Goal: Information Seeking & Learning: Compare options

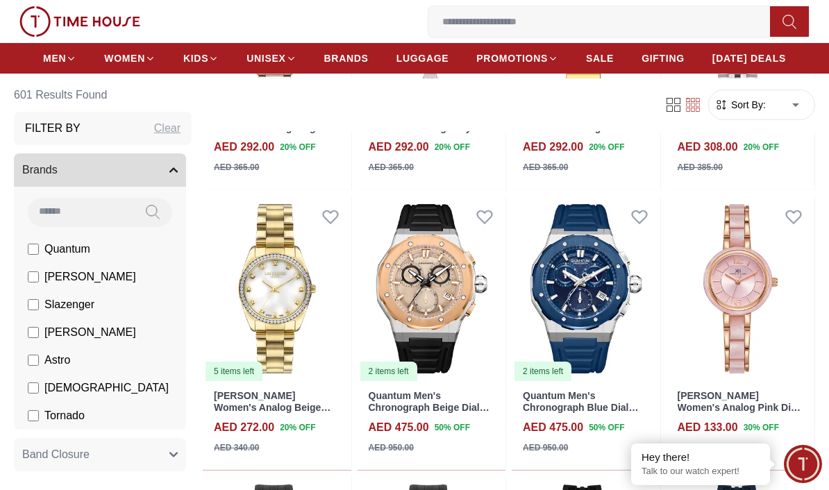
scroll to position [837, 0]
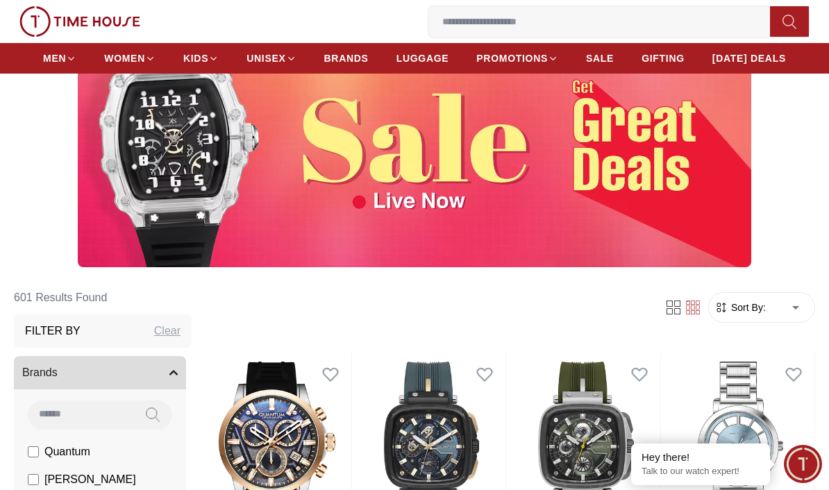
scroll to position [122, 0]
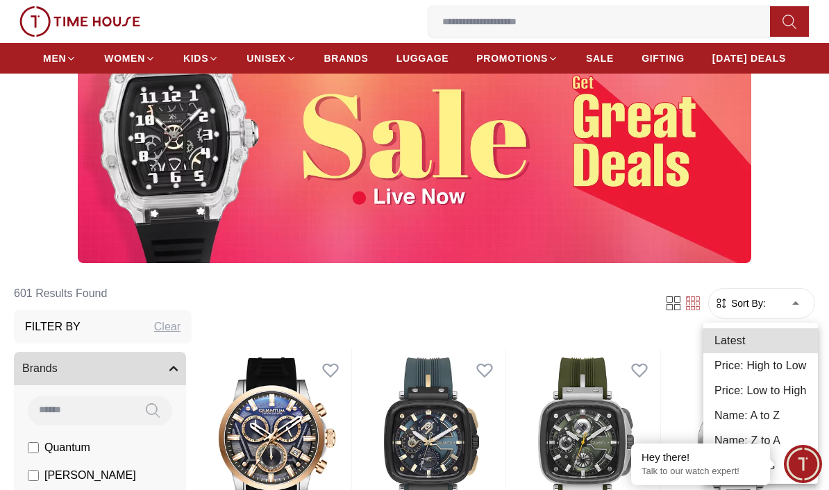
click at [792, 262] on div at bounding box center [414, 245] width 829 height 490
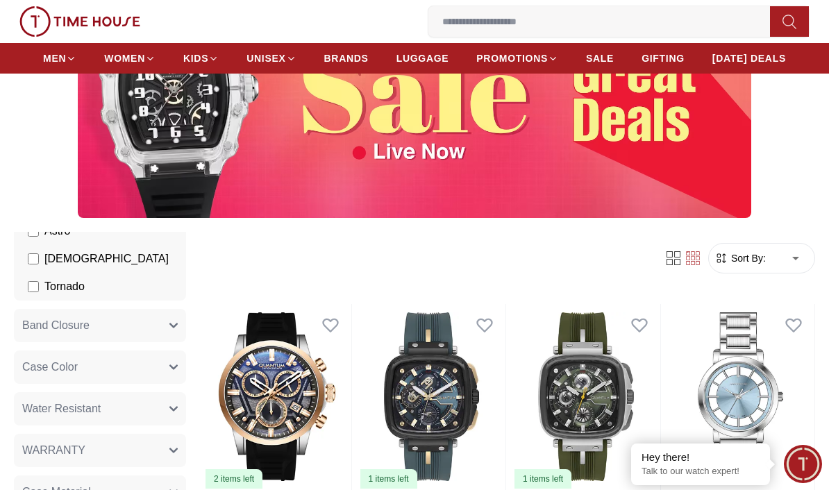
scroll to position [0, 0]
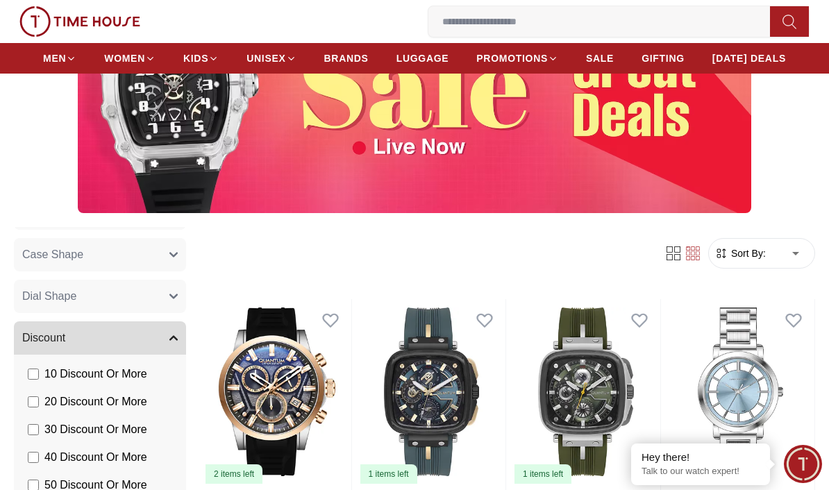
click at [172, 340] on icon "button" at bounding box center [173, 338] width 8 height 8
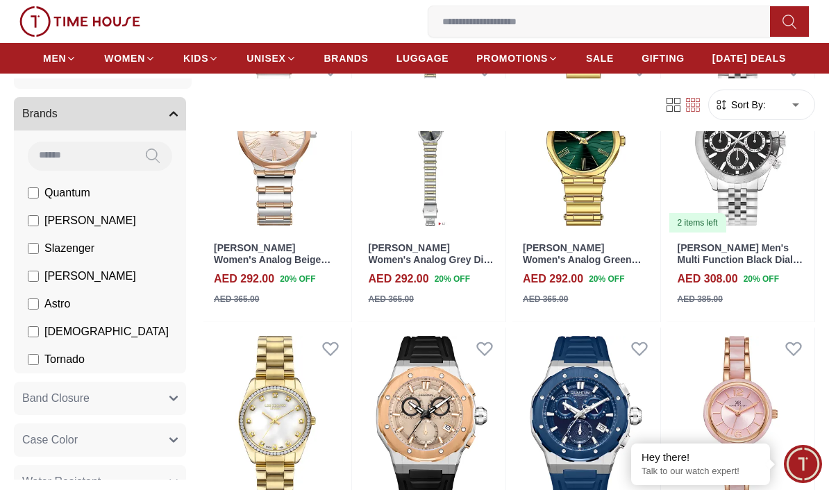
scroll to position [58, 0]
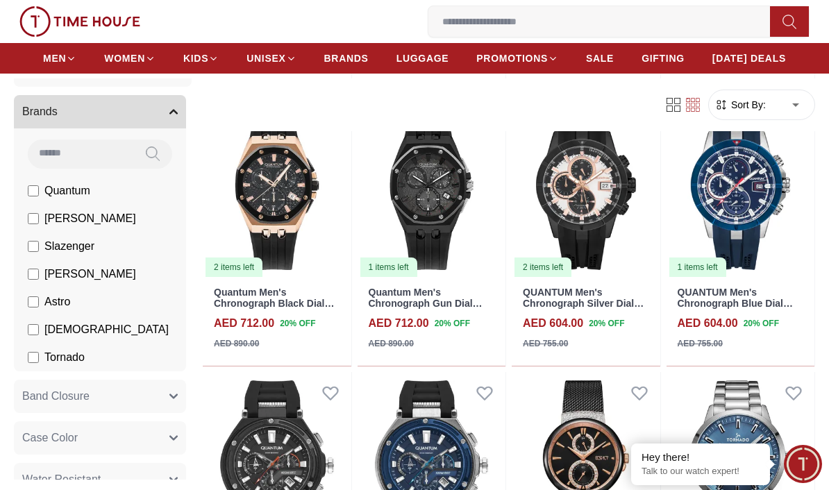
click at [58, 217] on span "[PERSON_NAME]" at bounding box center [90, 218] width 92 height 17
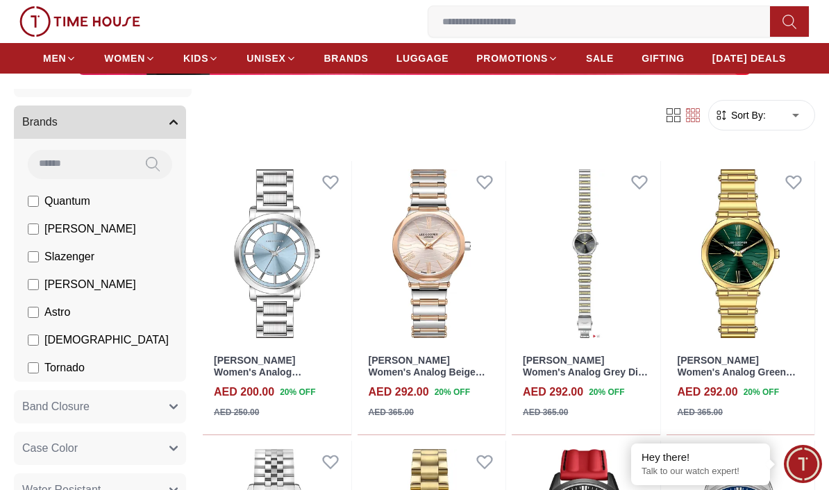
scroll to position [311, 0]
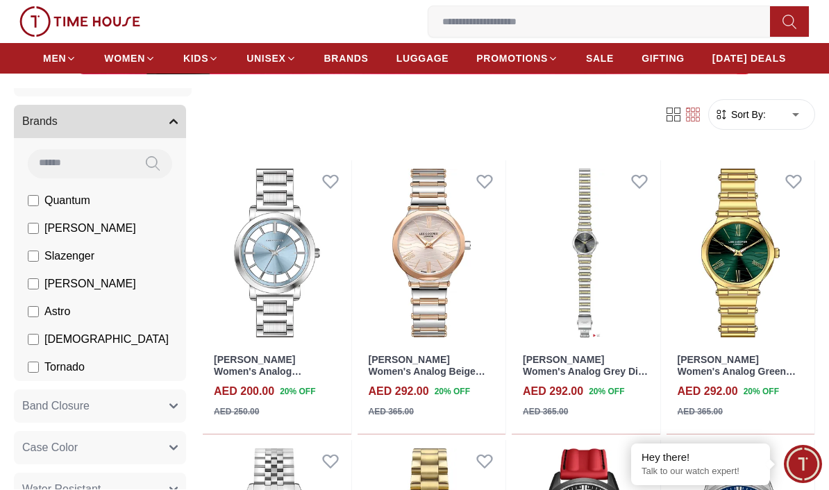
click at [55, 310] on span "Astro" at bounding box center [57, 311] width 26 height 17
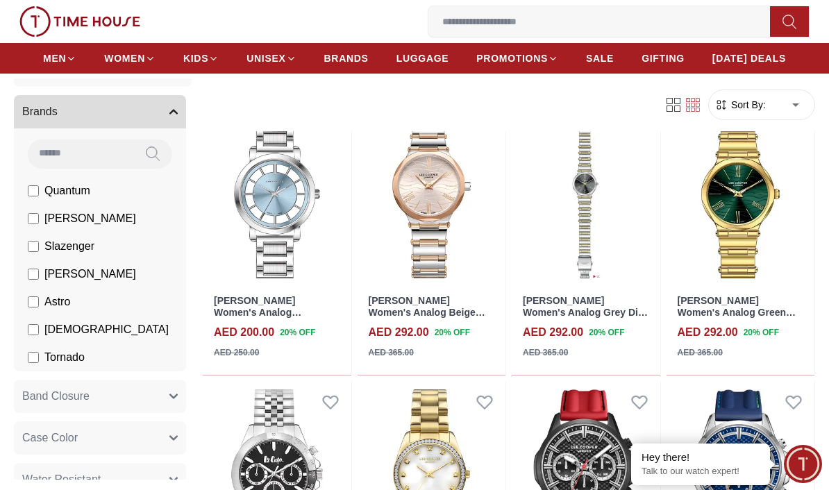
scroll to position [372, 0]
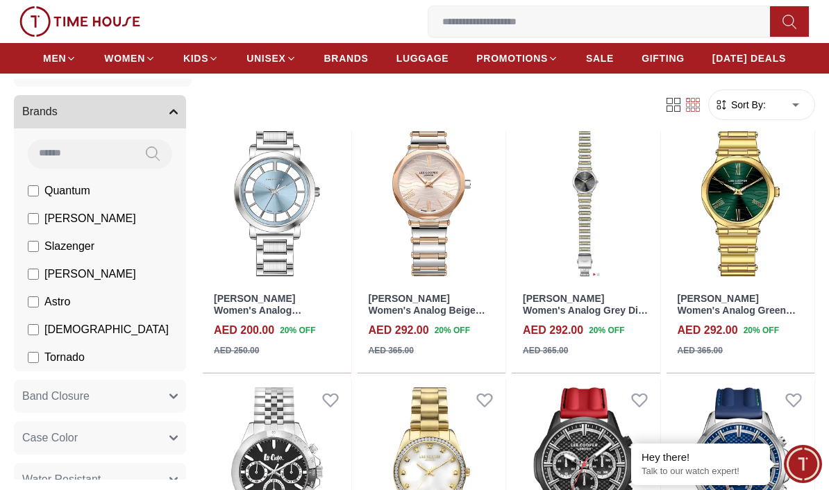
click at [57, 219] on span "[PERSON_NAME]" at bounding box center [90, 218] width 92 height 17
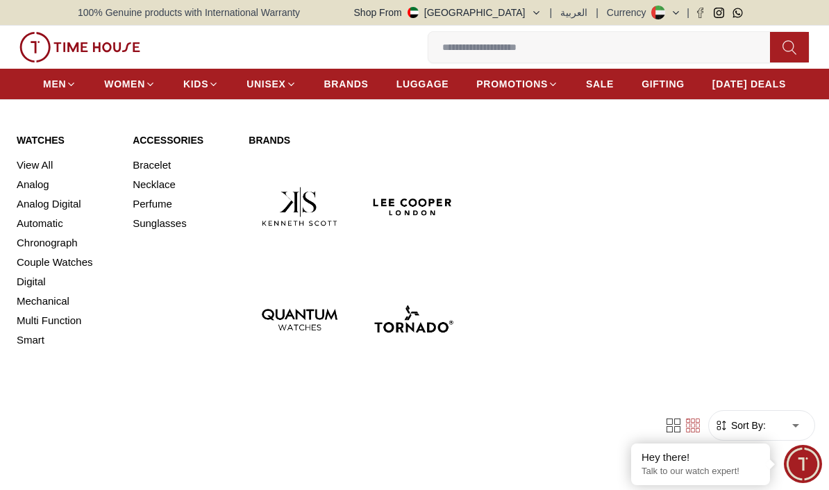
click at [35, 165] on link "View All" at bounding box center [66, 165] width 99 height 19
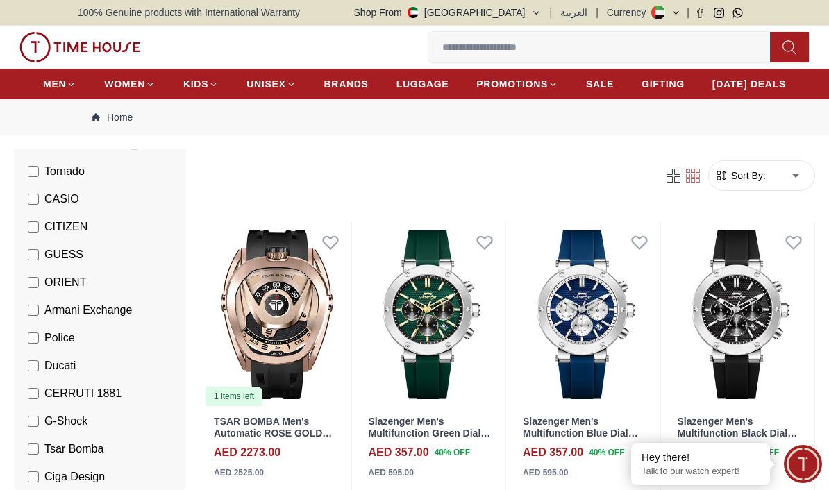
click at [51, 192] on span "CASIO" at bounding box center [61, 199] width 35 height 17
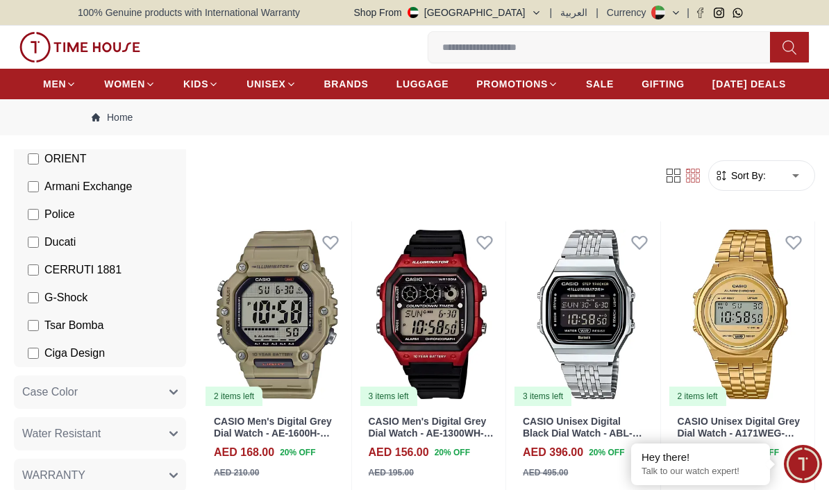
click at [61, 303] on span "G-Shock" at bounding box center [65, 298] width 43 height 17
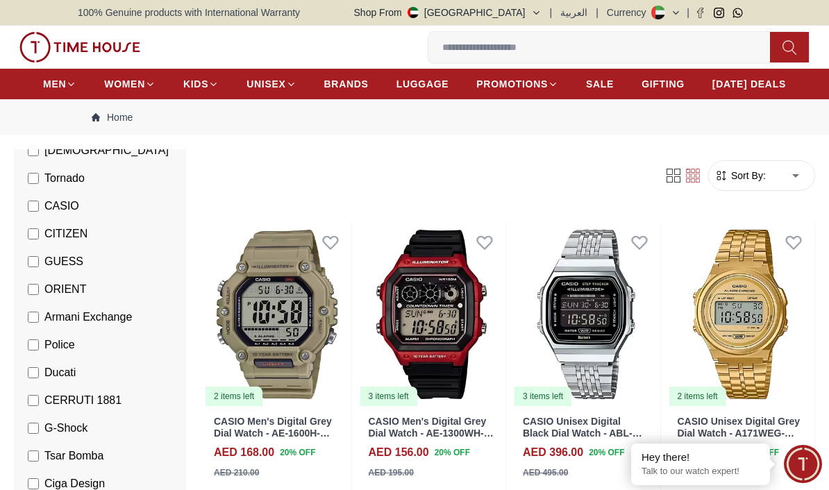
click at [51, 242] on span "CITIZEN" at bounding box center [65, 234] width 43 height 17
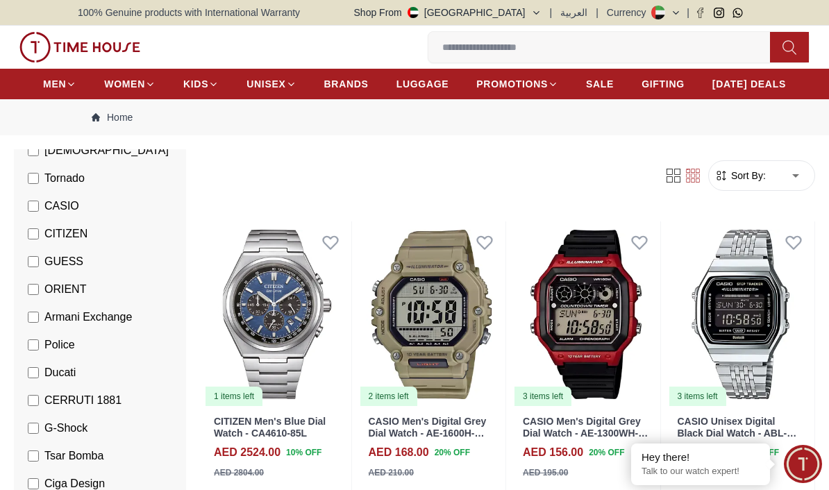
click at [60, 264] on span "GUESS" at bounding box center [63, 261] width 39 height 17
click at [60, 292] on span "ORIENT" at bounding box center [65, 289] width 42 height 17
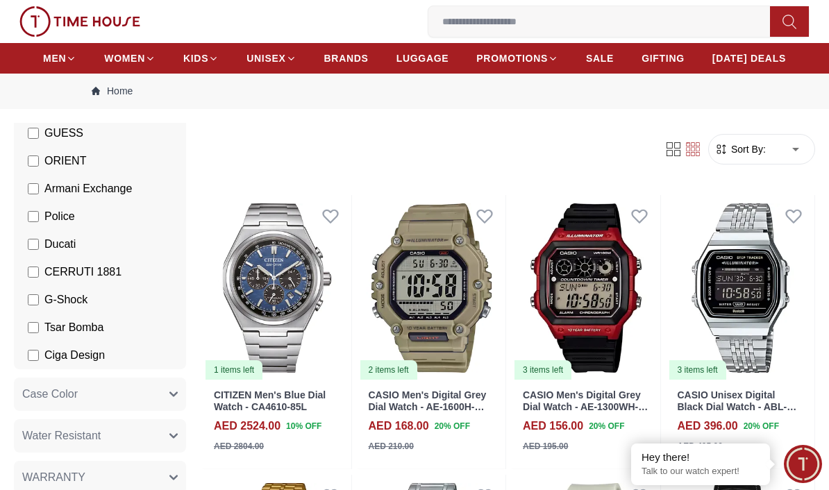
scroll to position [28, 0]
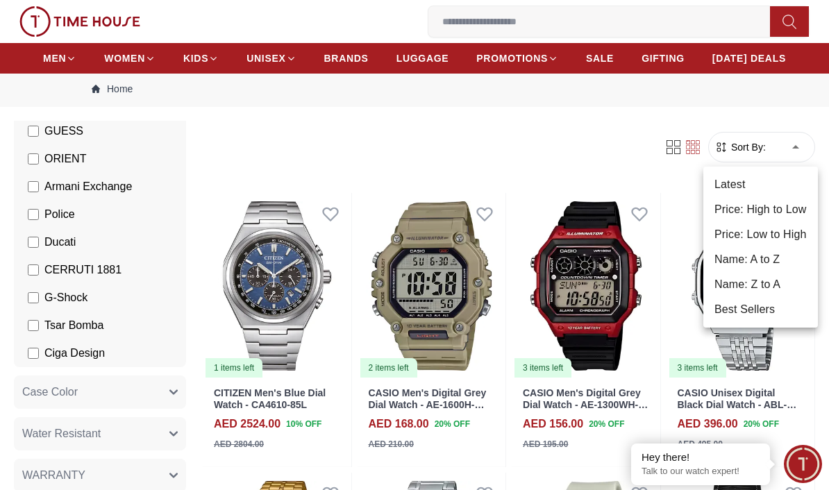
click at [792, 229] on li "Price: Low to High" at bounding box center [760, 234] width 115 height 25
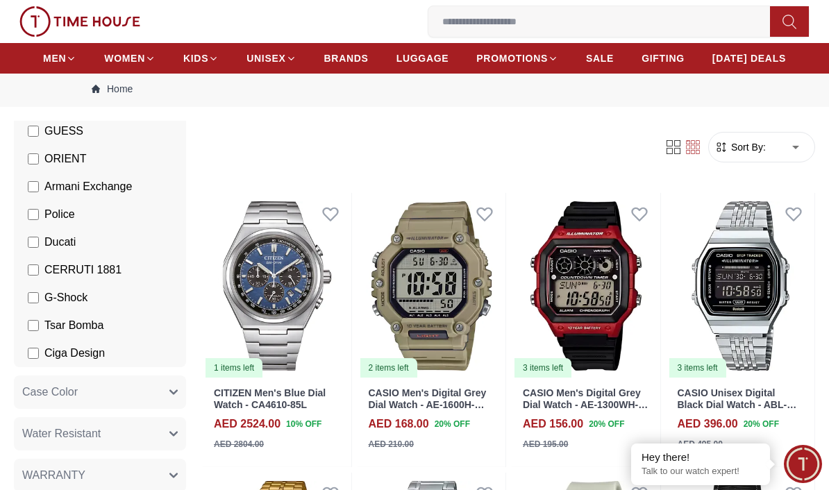
type input "*"
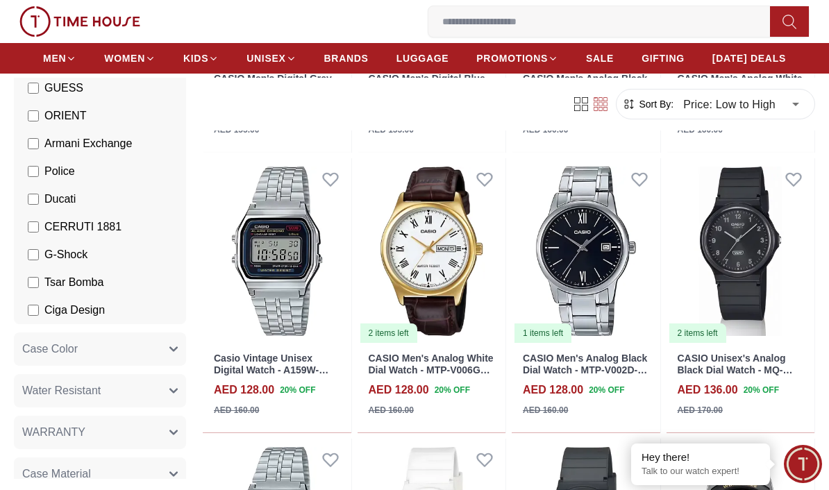
scroll to position [2303, 0]
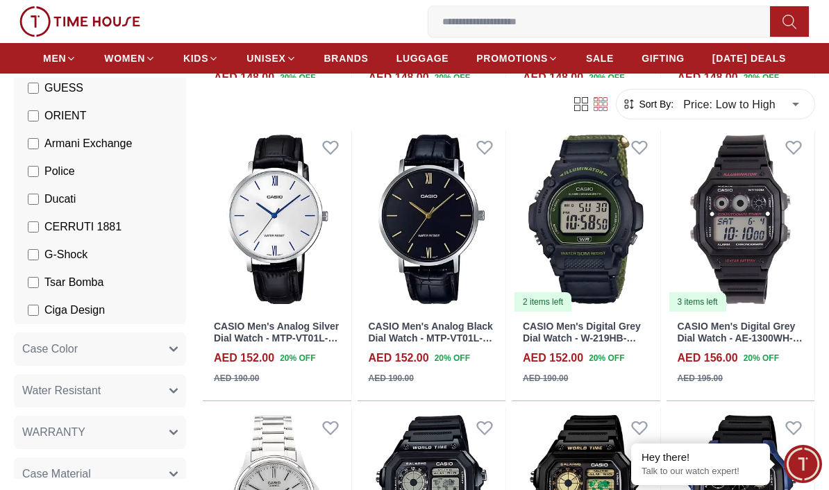
scroll to position [3734, 0]
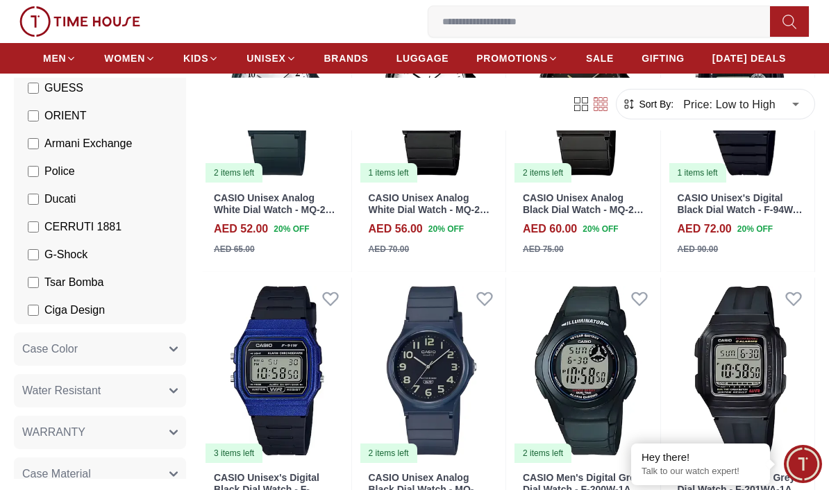
scroll to position [219, 0]
